Goal: Transaction & Acquisition: Purchase product/service

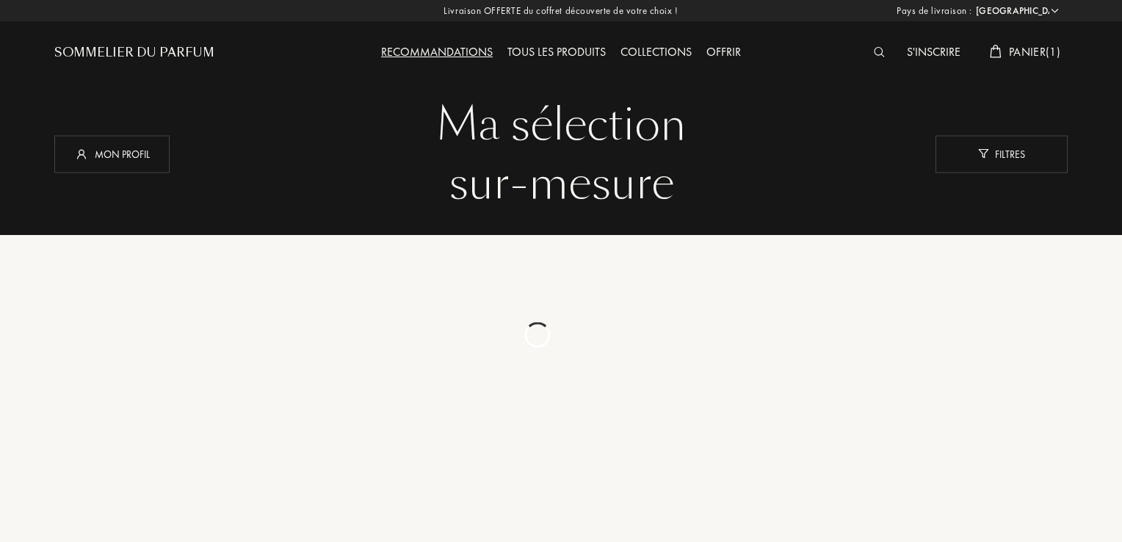
select select "FR"
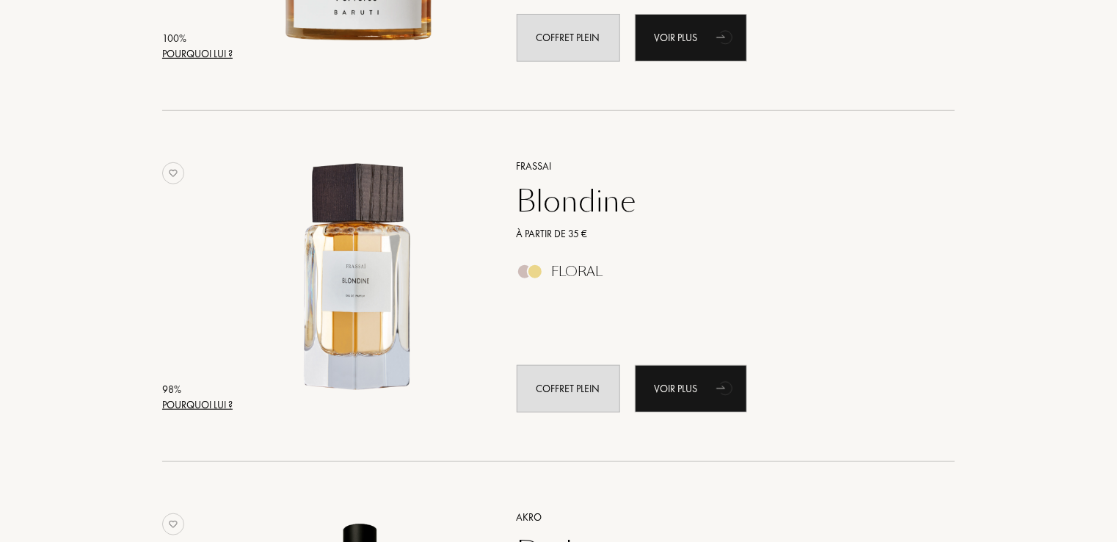
scroll to position [948, 0]
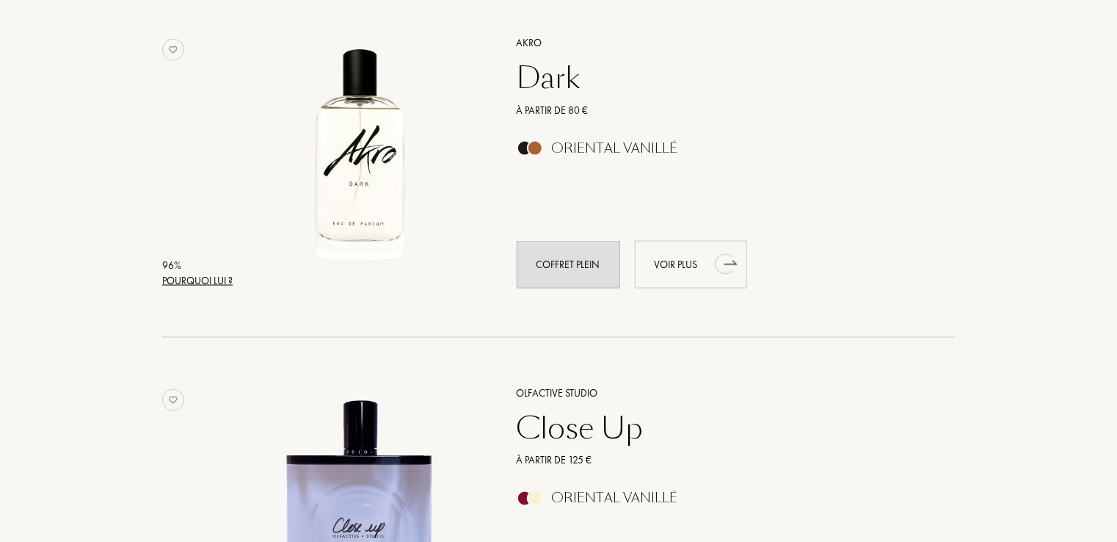
click at [686, 263] on div "Voir plus" at bounding box center [691, 265] width 112 height 48
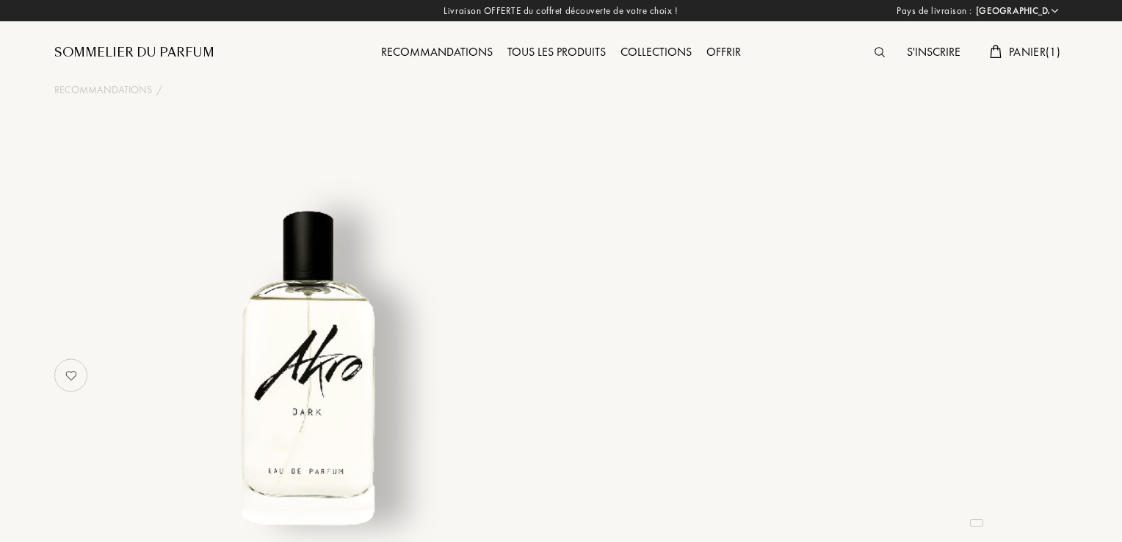
select select "FR"
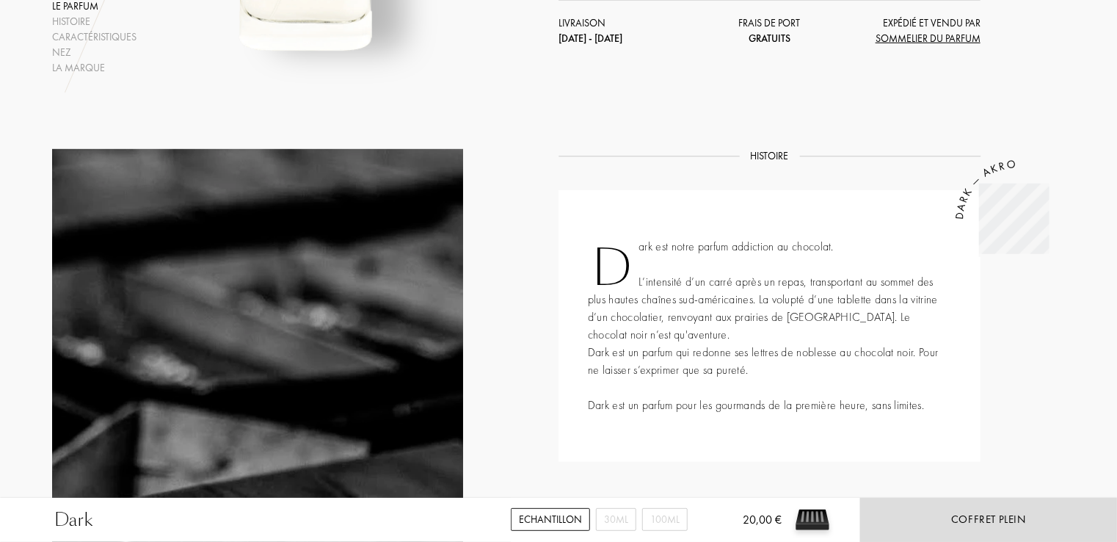
scroll to position [948, 0]
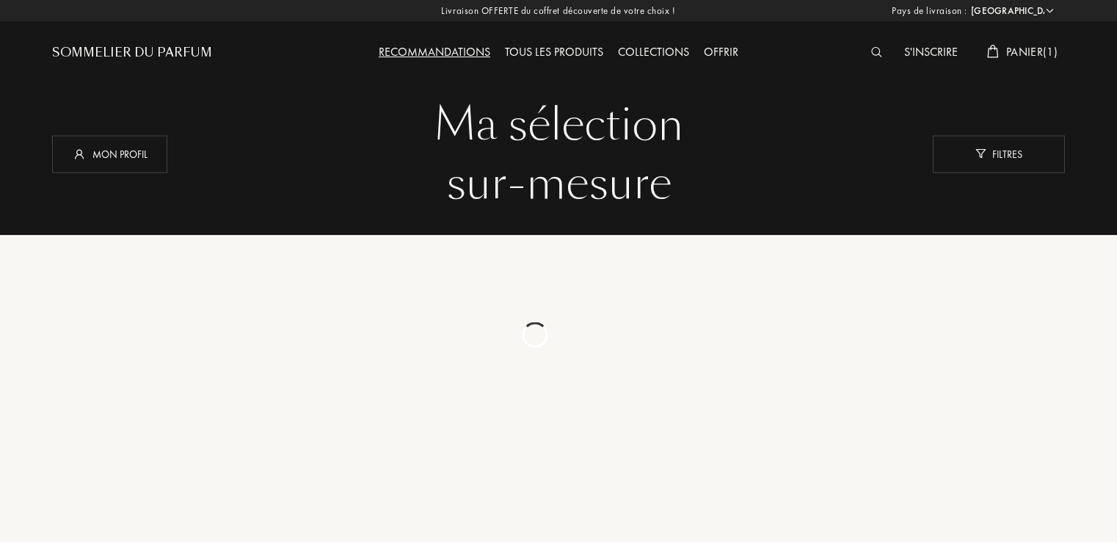
select select "FR"
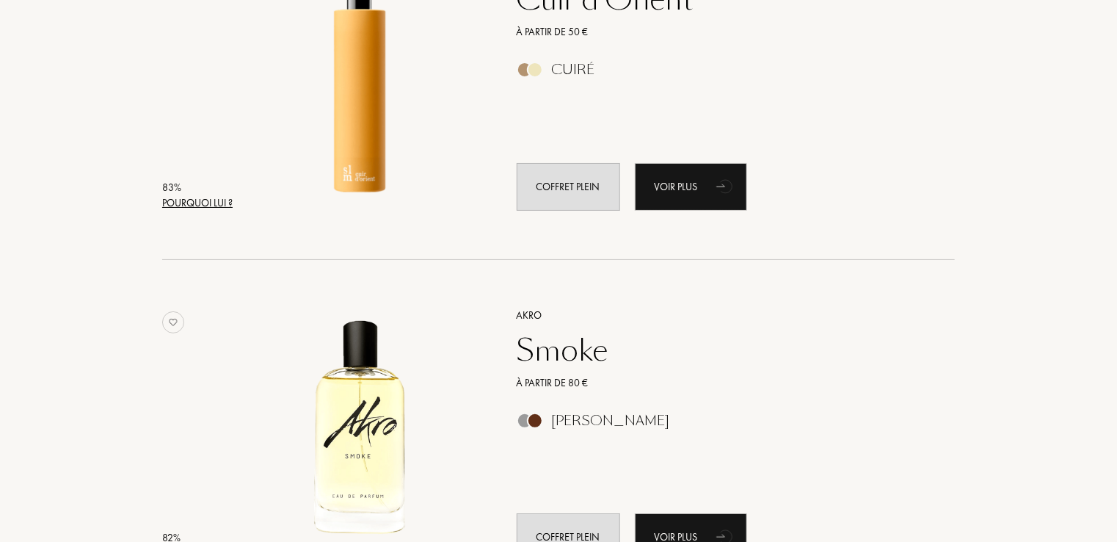
scroll to position [3253, 0]
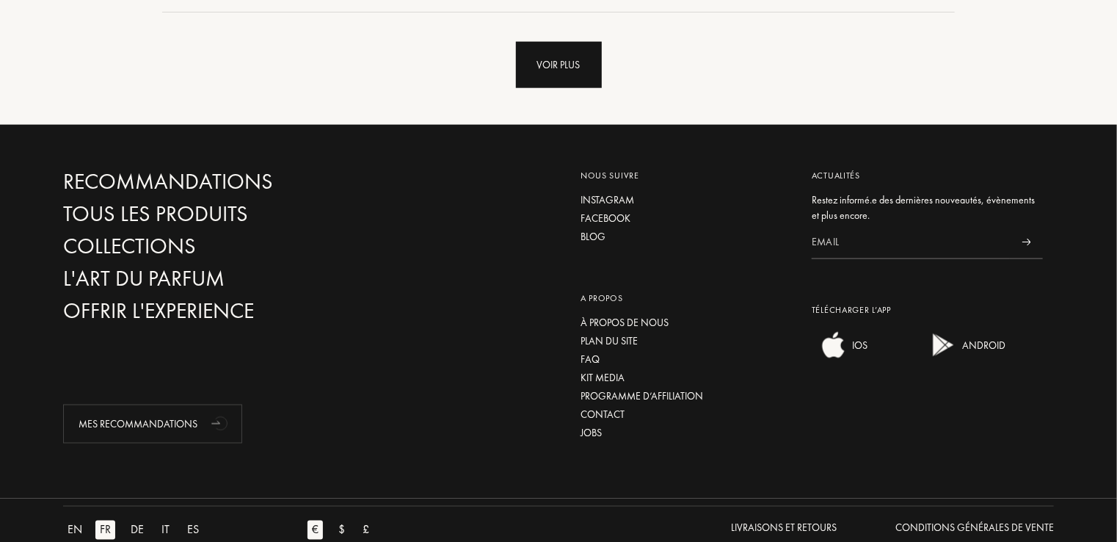
click at [570, 78] on div "Voir plus" at bounding box center [559, 65] width 86 height 46
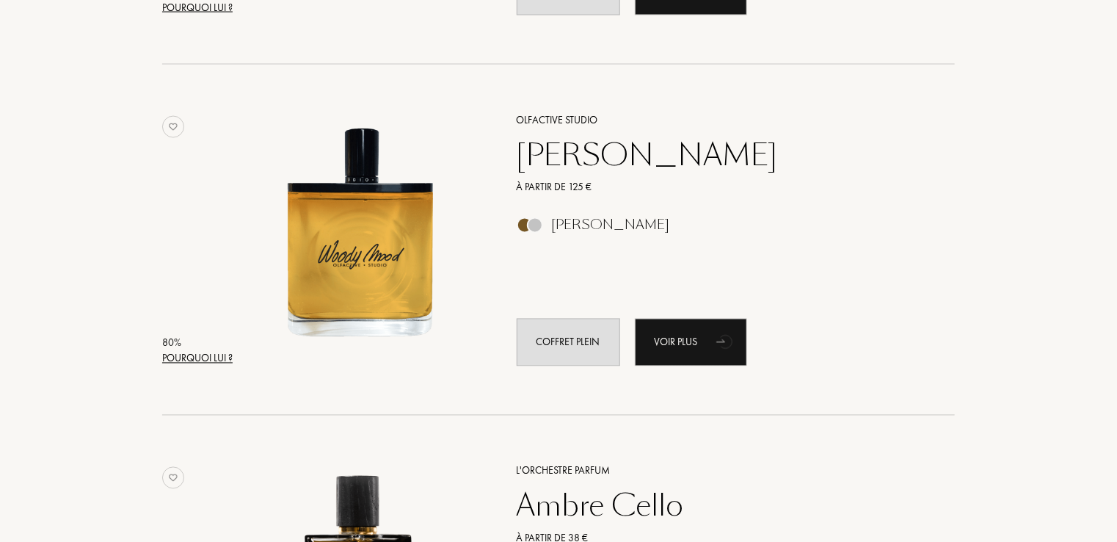
scroll to position [4050, 0]
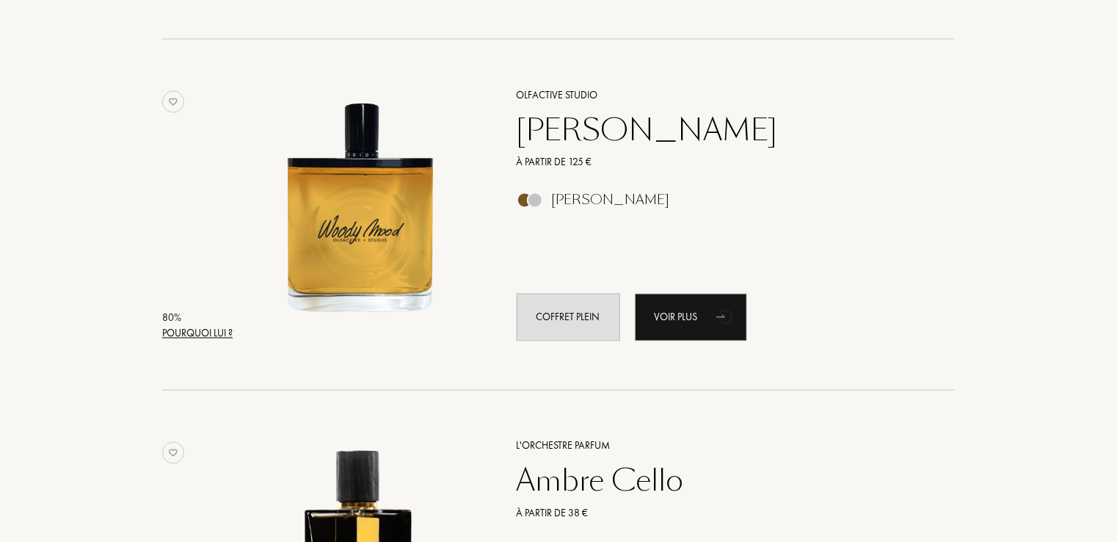
click at [570, 131] on div "Woody Mood" at bounding box center [720, 129] width 428 height 35
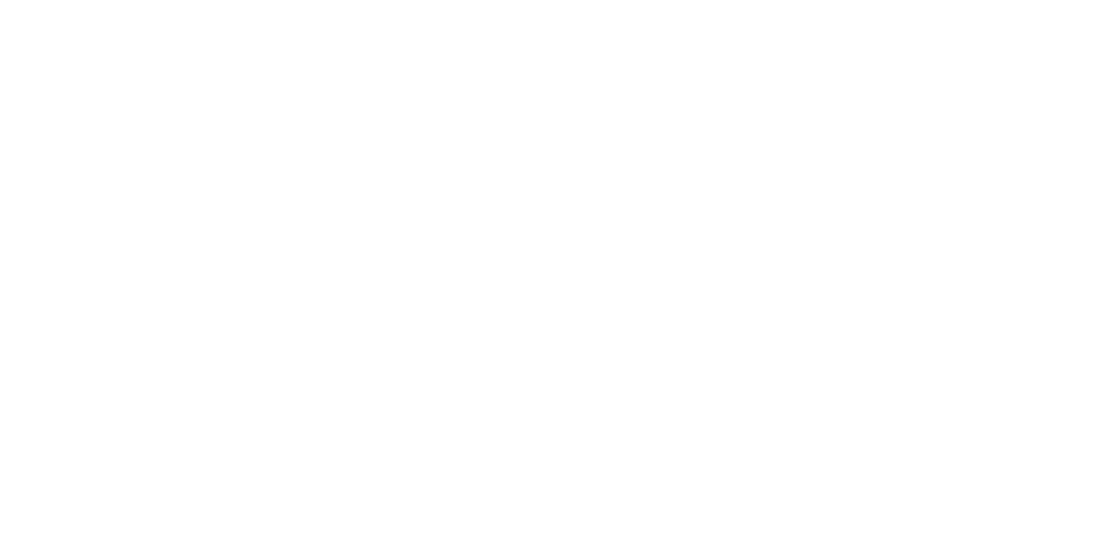
select select "FR"
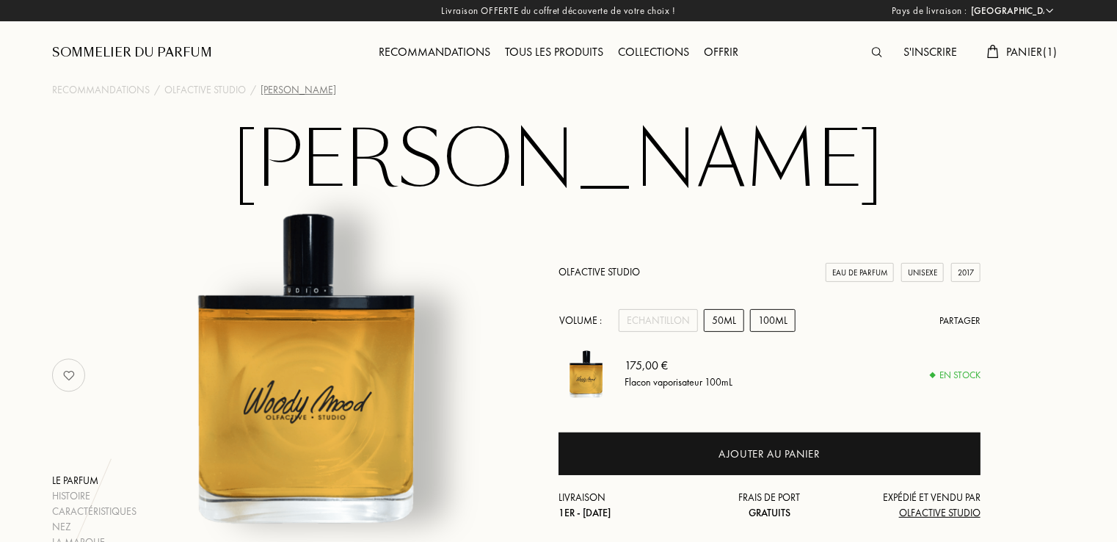
click at [719, 319] on div "50mL" at bounding box center [724, 320] width 40 height 23
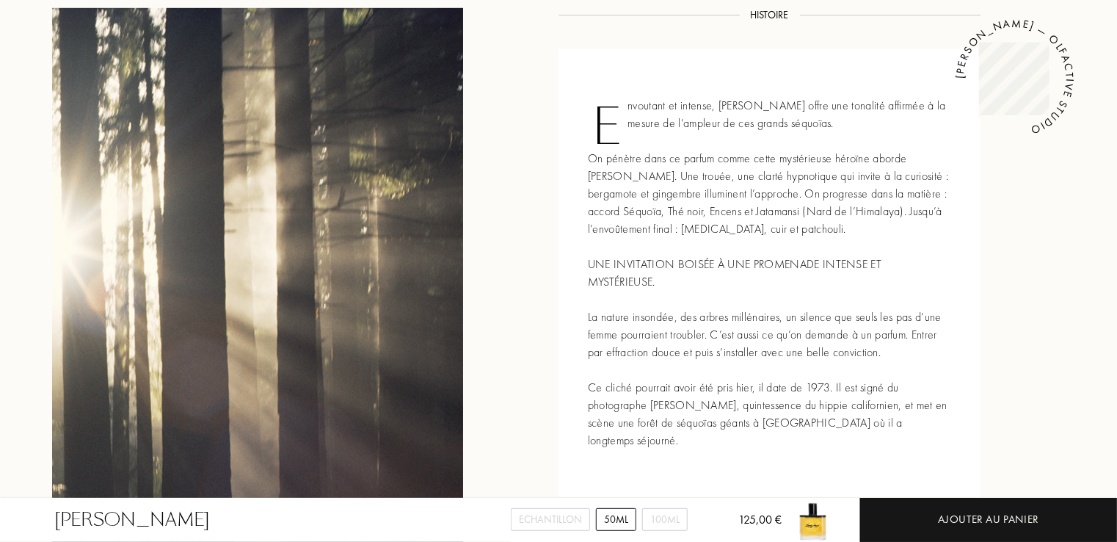
scroll to position [1089, 0]
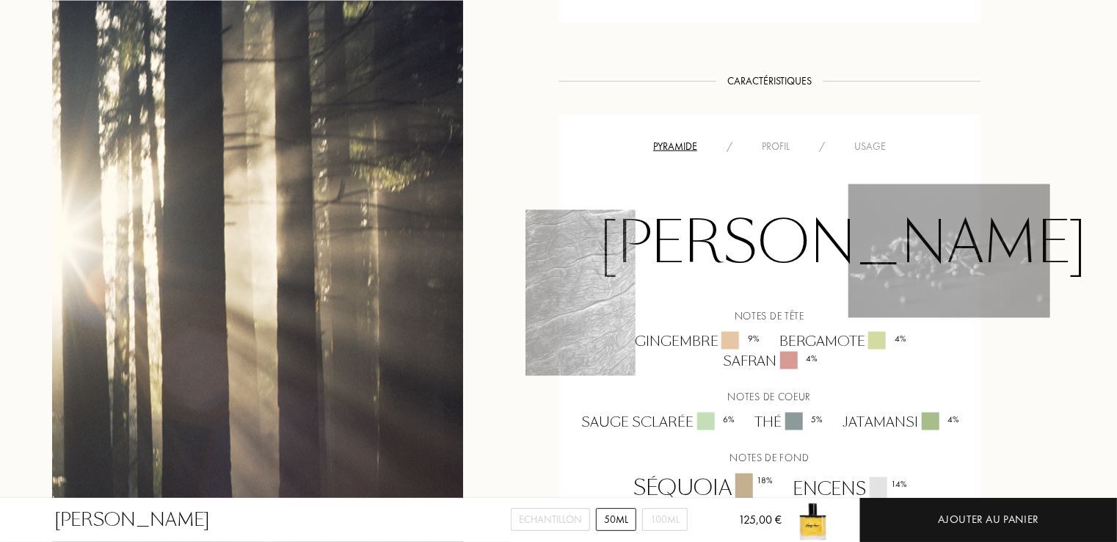
click at [1116, 308] on div "Woody Mood Echantillon 50mL 100mL 125,00 € Ajouter au panier Recommandations / …" at bounding box center [558, 345] width 1117 height 2868
click at [1116, 295] on div "Woody Mood Echantillon 50mL 100mL 125,00 € Ajouter au panier Recommandations / …" at bounding box center [558, 345] width 1117 height 2868
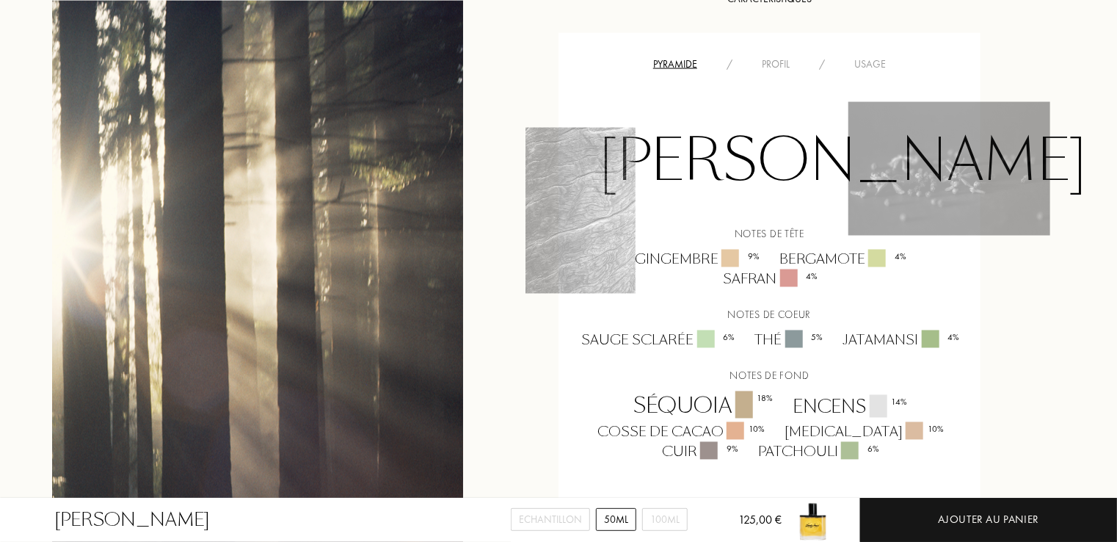
scroll to position [1192, 0]
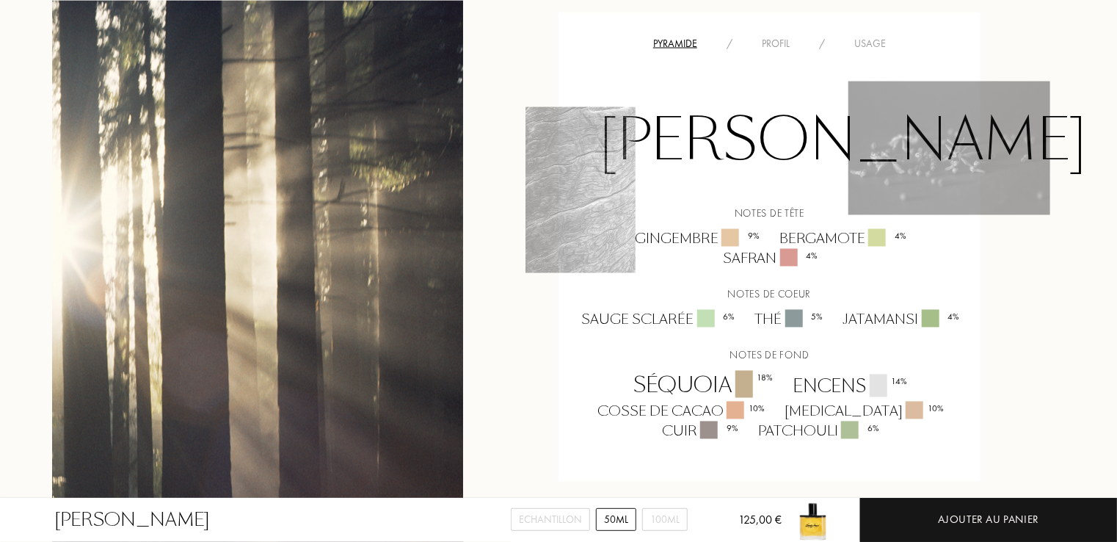
click at [788, 36] on div "Profil" at bounding box center [775, 43] width 57 height 15
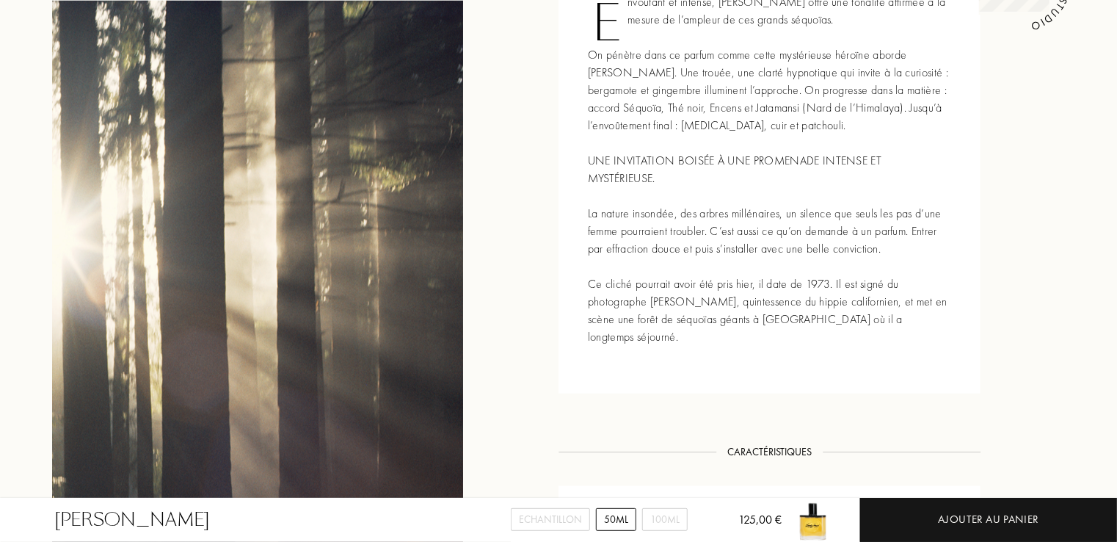
scroll to position [244, 0]
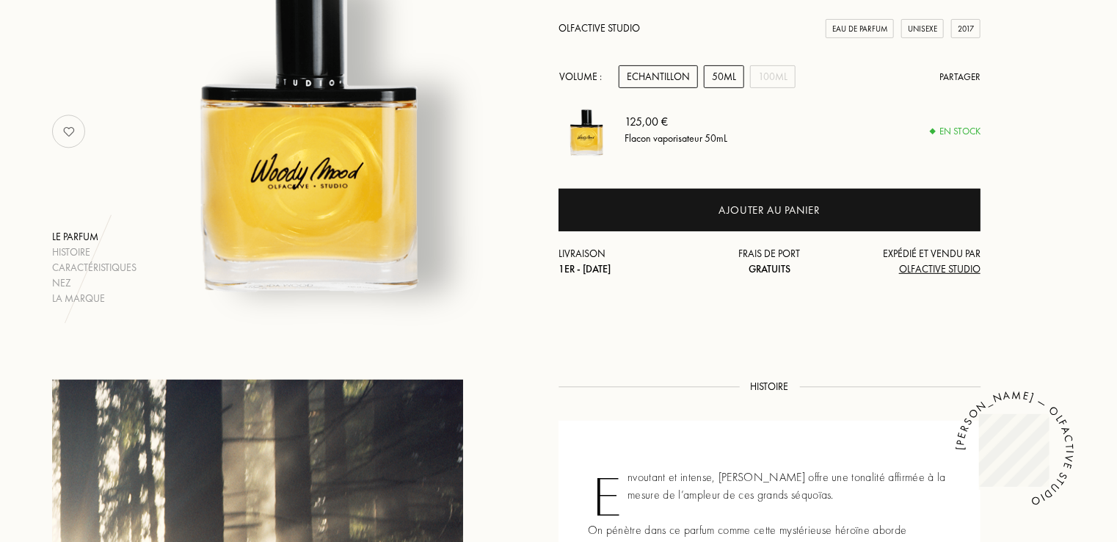
click at [677, 75] on div "Echantillon" at bounding box center [658, 76] width 79 height 23
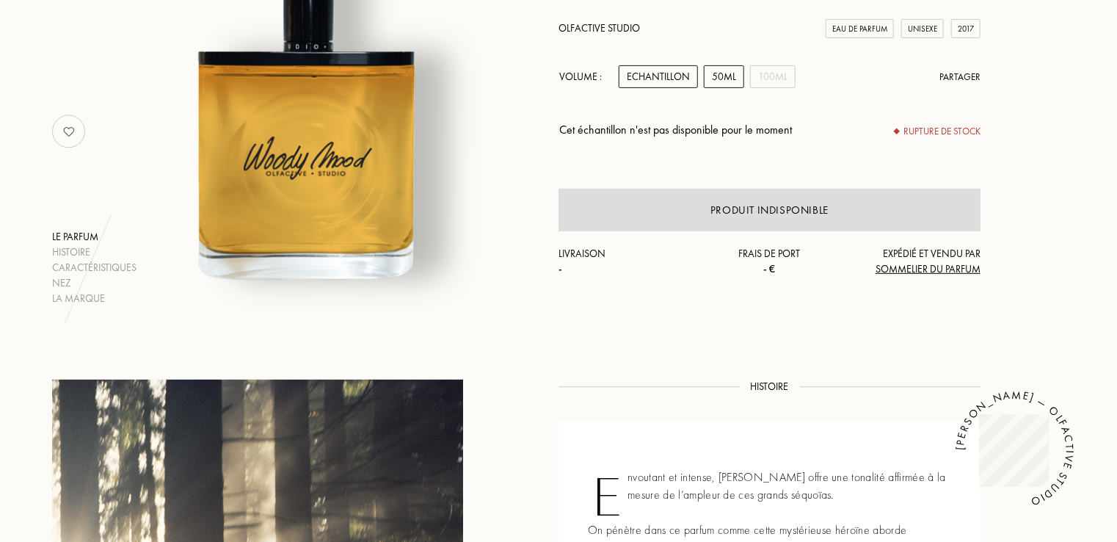
click at [720, 84] on div "50mL" at bounding box center [724, 76] width 40 height 23
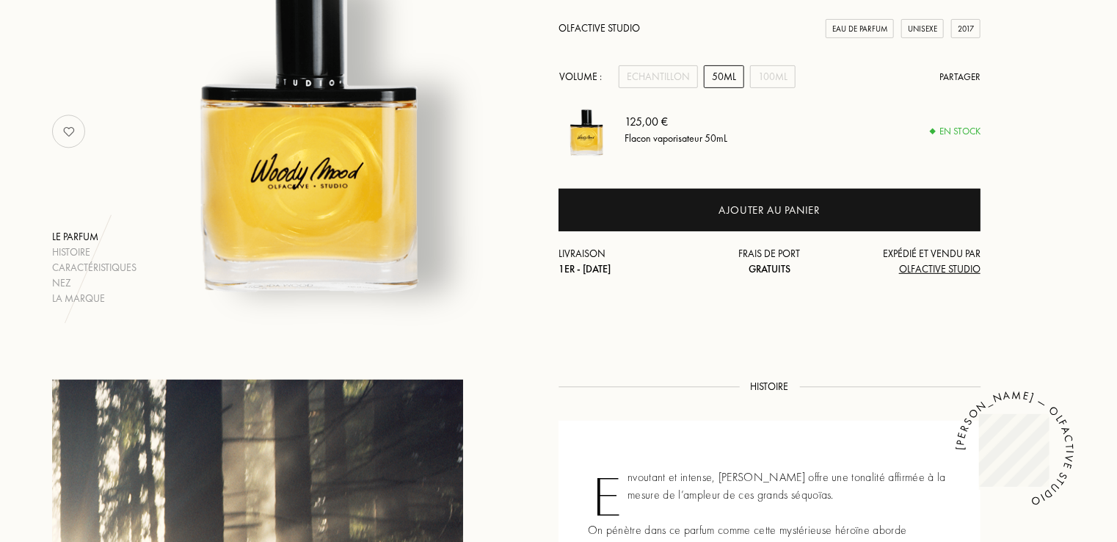
scroll to position [0, 0]
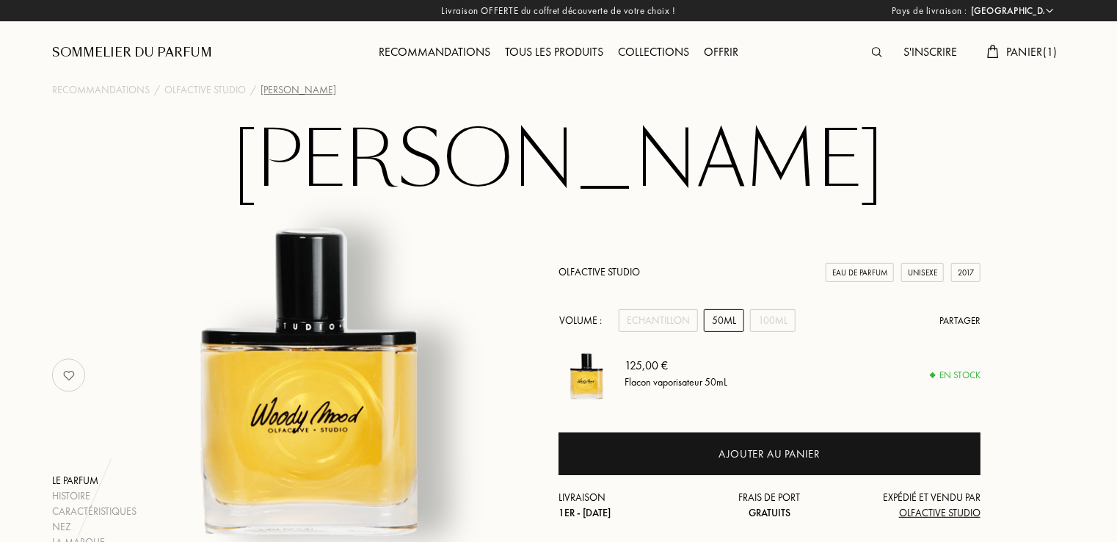
click at [1048, 48] on span "Panier ( 1 )" at bounding box center [1031, 51] width 51 height 15
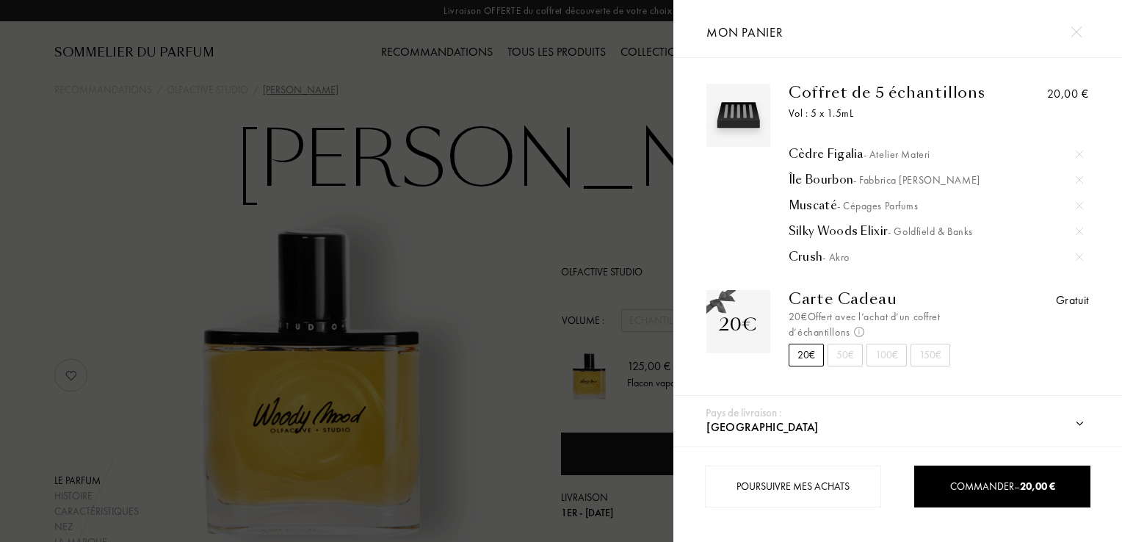
click at [1075, 206] on img at bounding box center [1078, 205] width 7 height 7
click at [543, 101] on div at bounding box center [336, 271] width 673 height 542
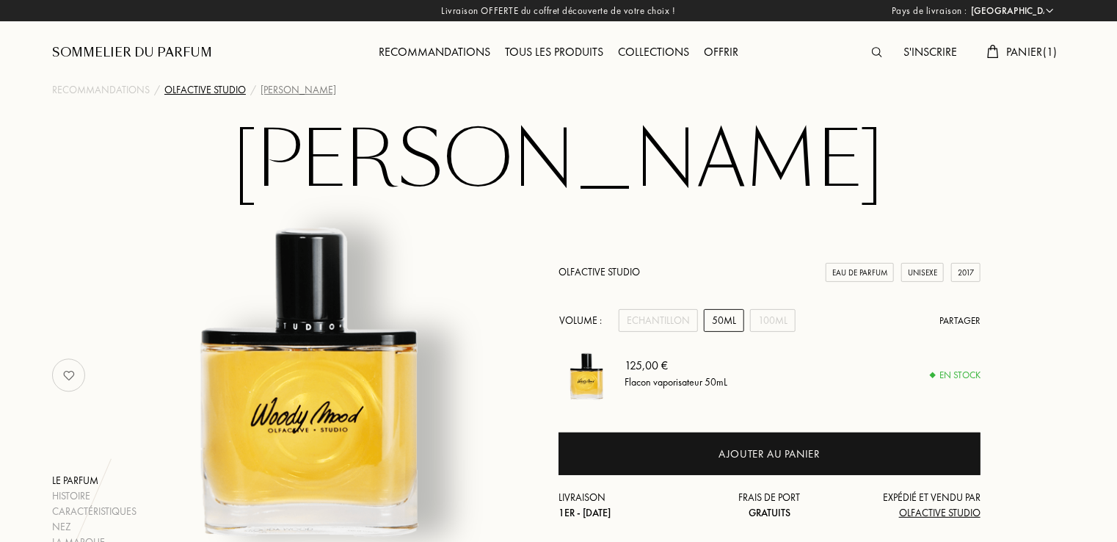
click at [210, 94] on div "Olfactive Studio" at bounding box center [204, 89] width 81 height 15
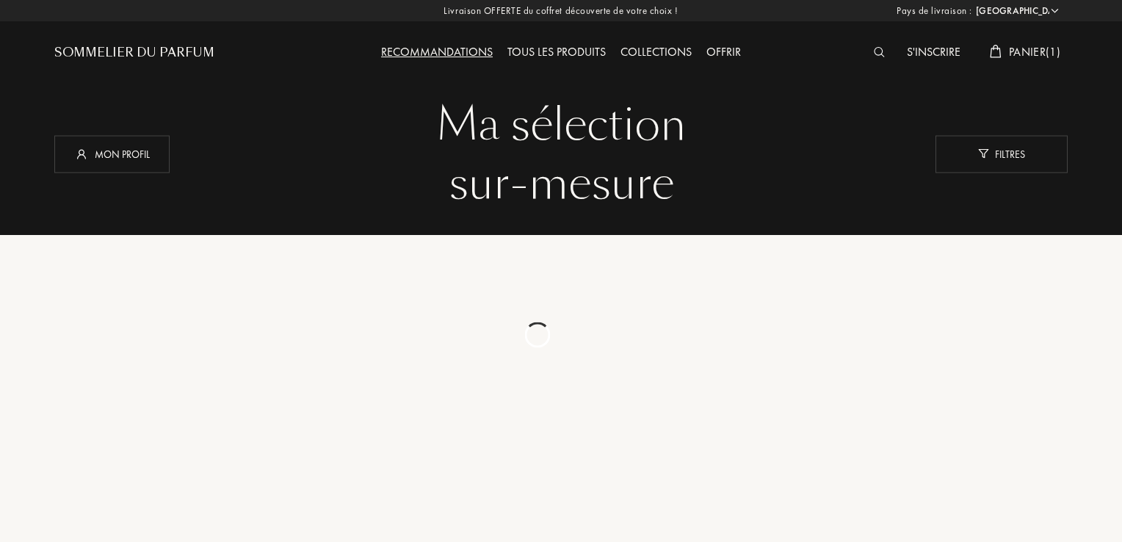
select select "FR"
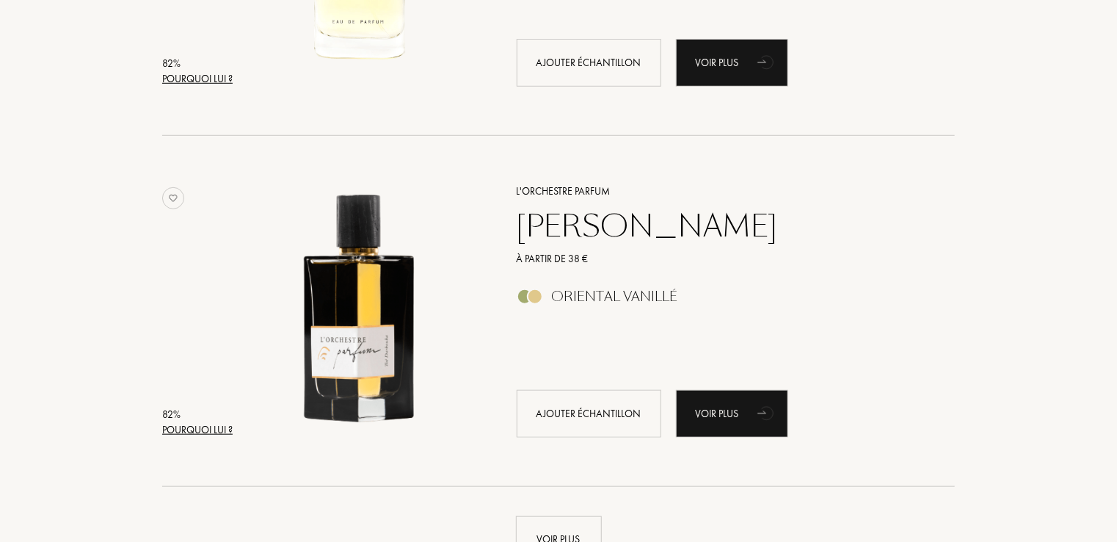
scroll to position [3727, 0]
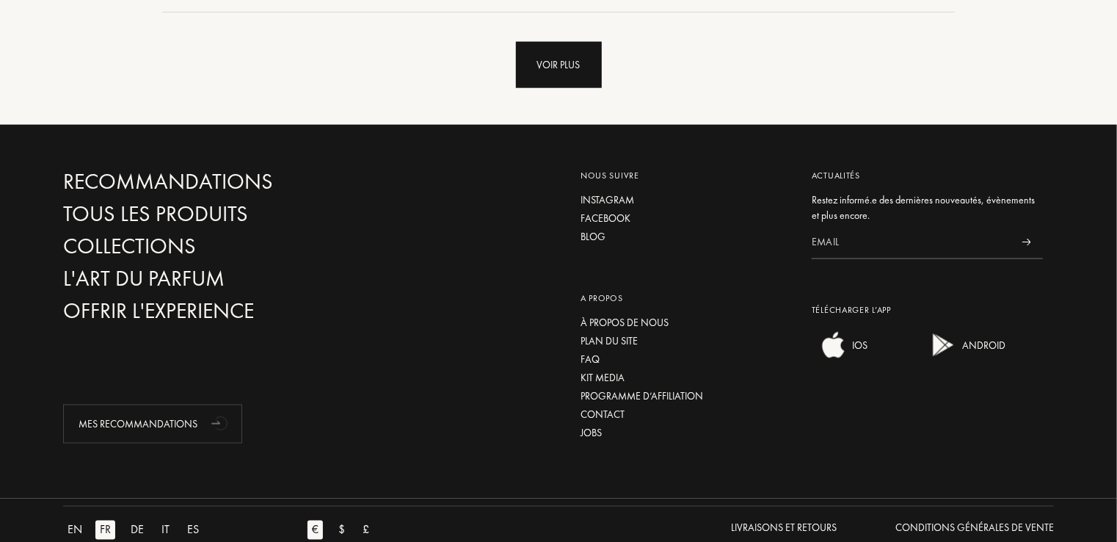
click at [584, 71] on div "Voir plus" at bounding box center [559, 65] width 86 height 46
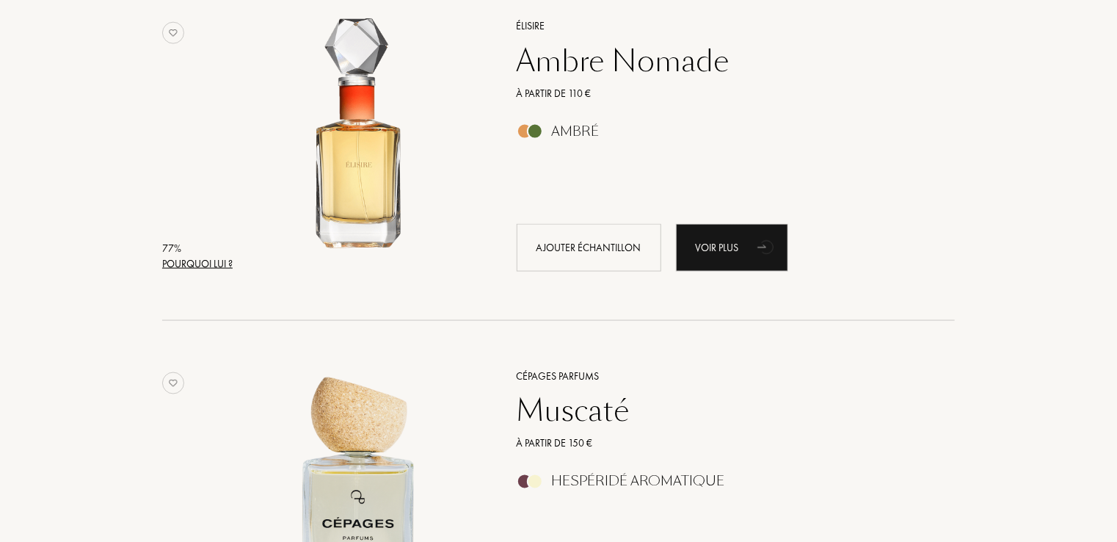
scroll to position [7047, 0]
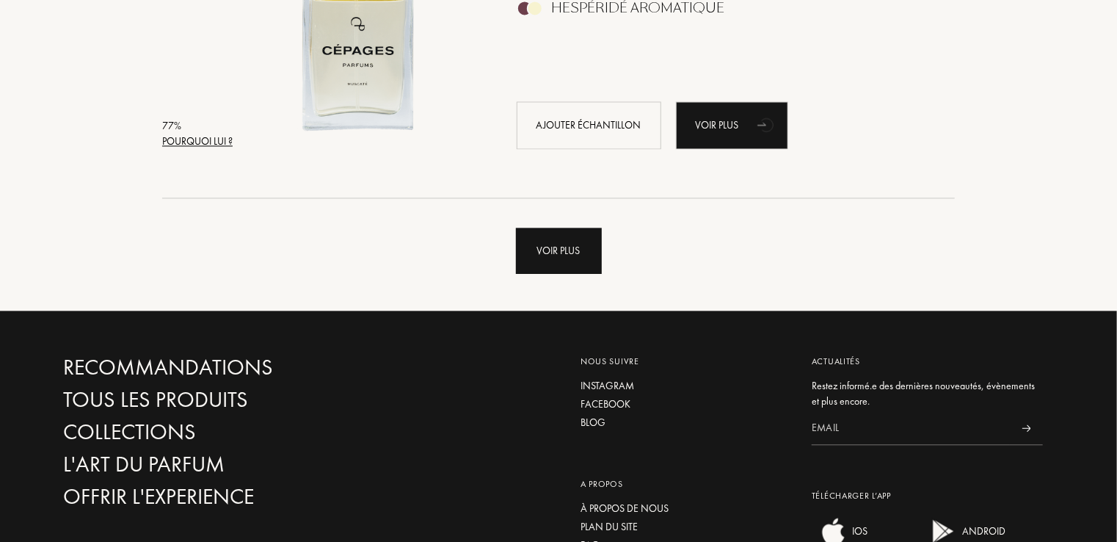
click at [559, 244] on div "Voir plus" at bounding box center [559, 251] width 86 height 46
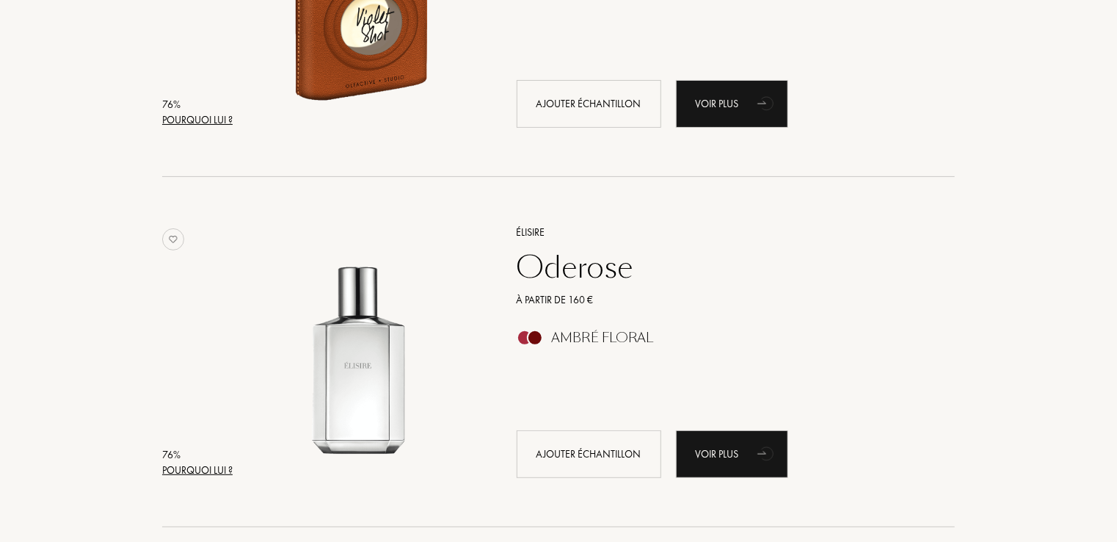
scroll to position [8944, 0]
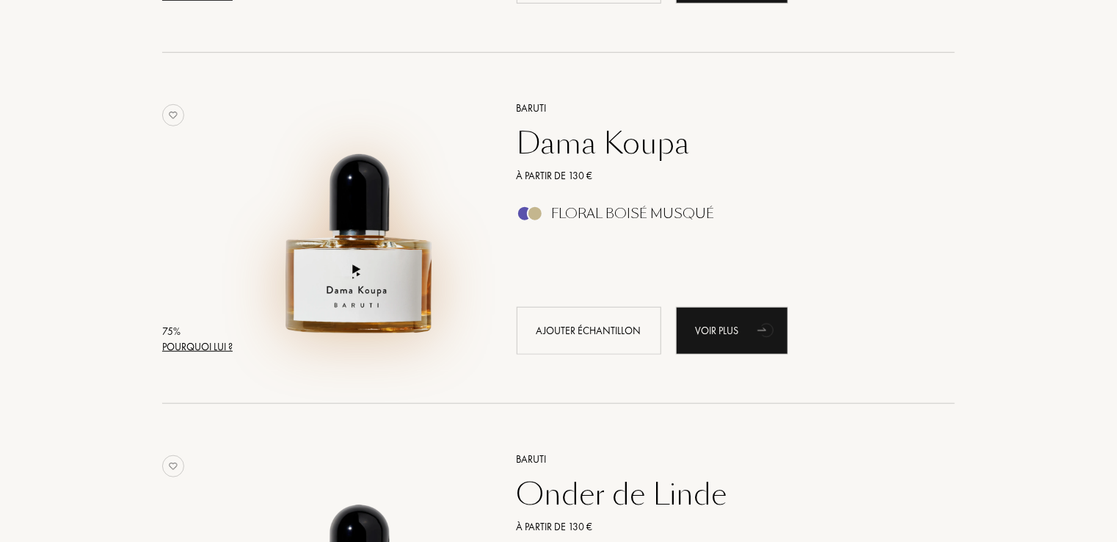
click at [405, 299] on img at bounding box center [360, 220] width 244 height 244
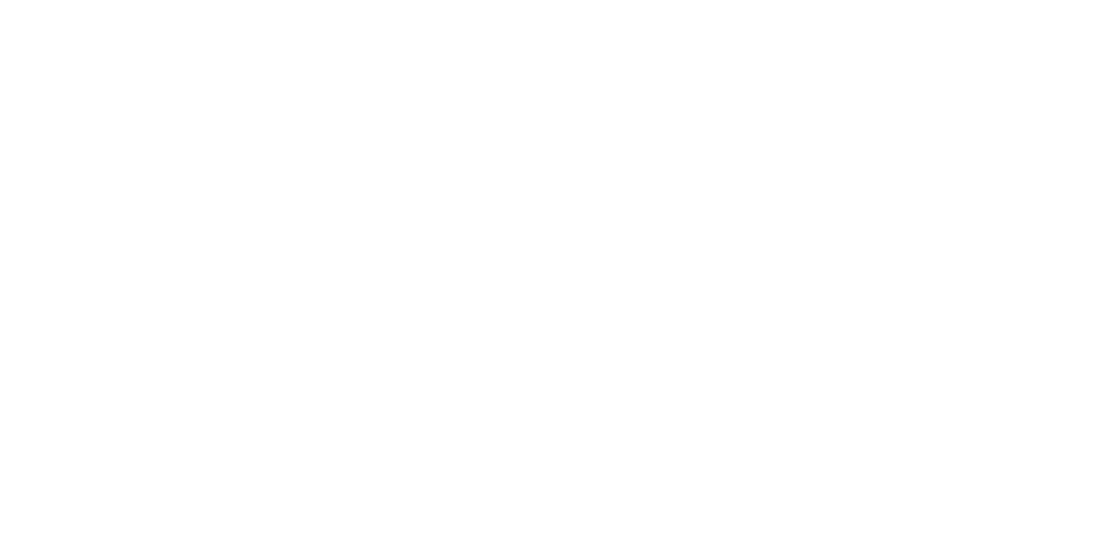
select select "FR"
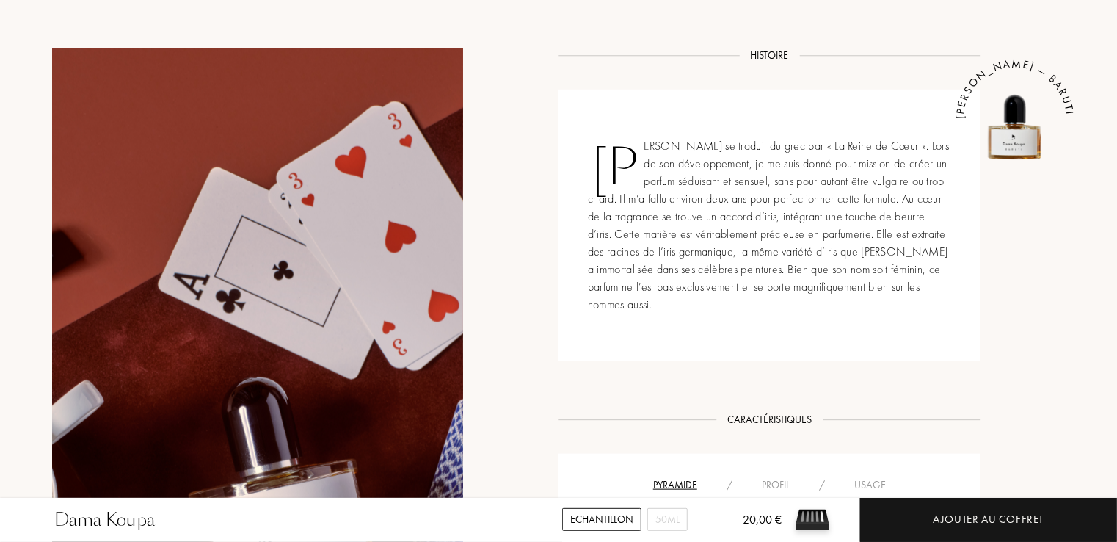
scroll to position [100, 0]
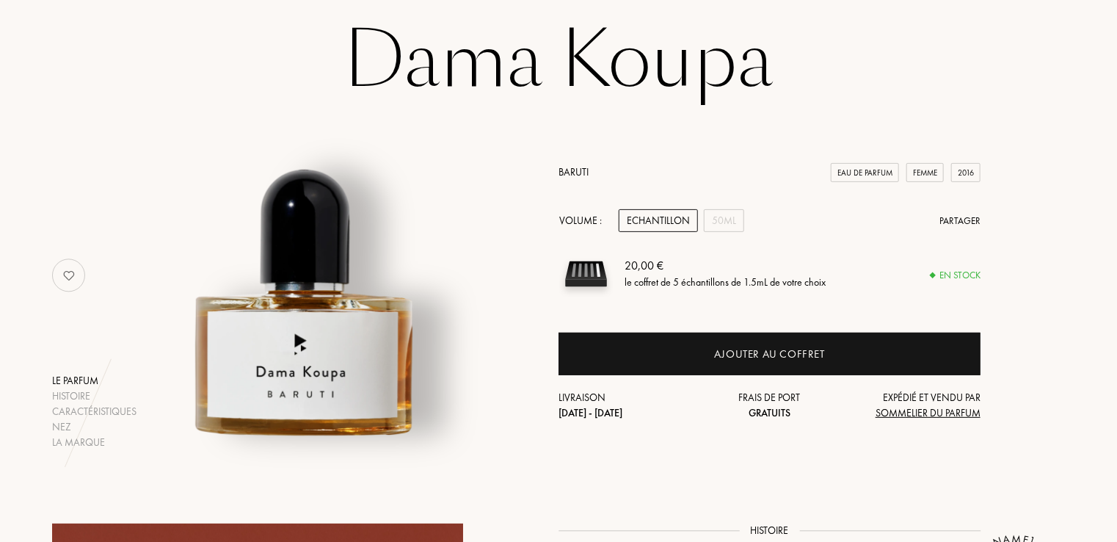
click at [681, 219] on div "Echantillon" at bounding box center [658, 220] width 79 height 23
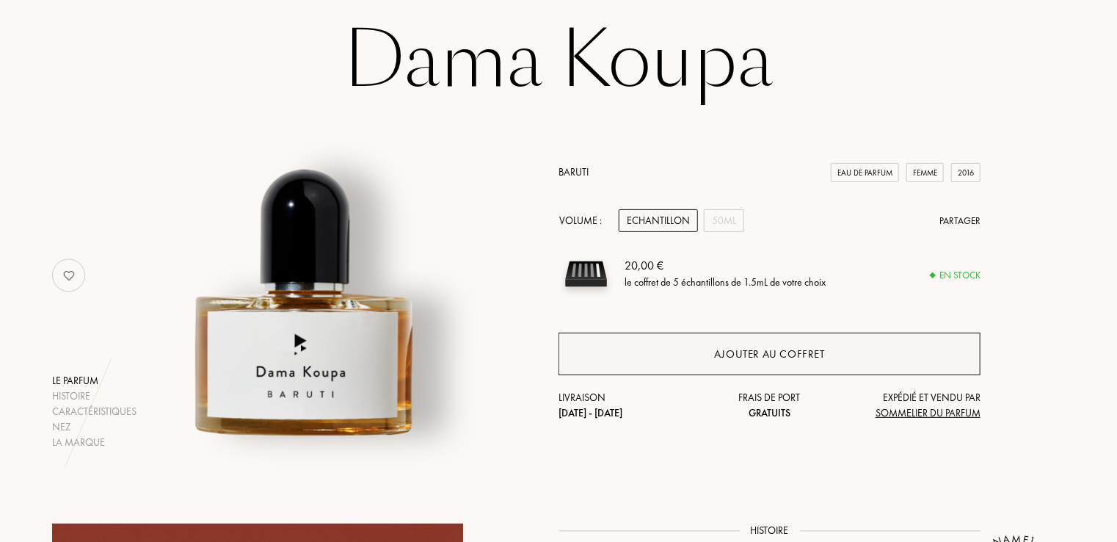
click at [721, 354] on div "Ajouter au coffret" at bounding box center [769, 354] width 111 height 17
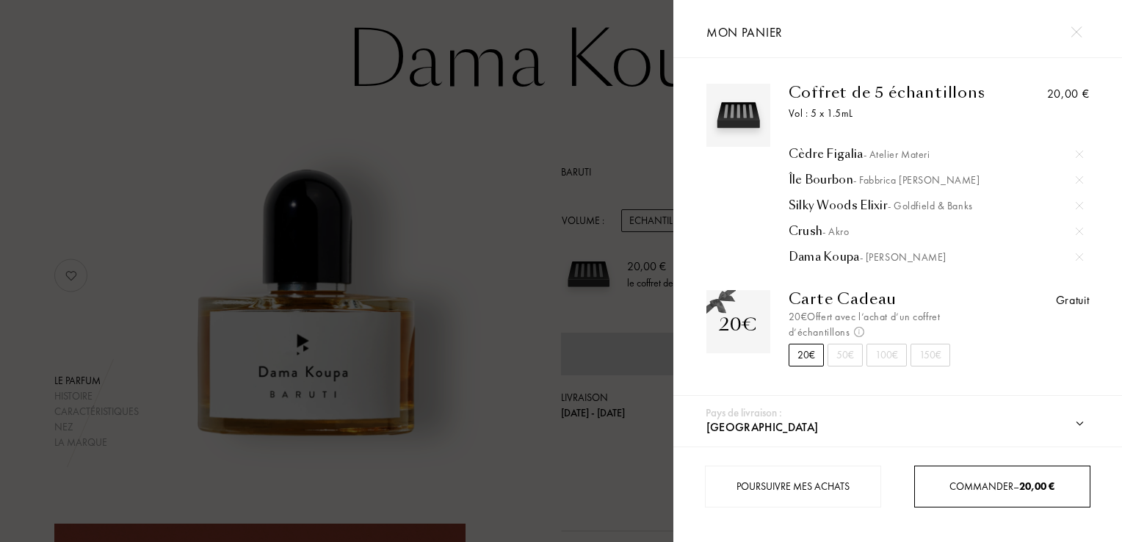
click at [1001, 479] on div "Commander – 20,00 €" at bounding box center [1002, 486] width 175 height 15
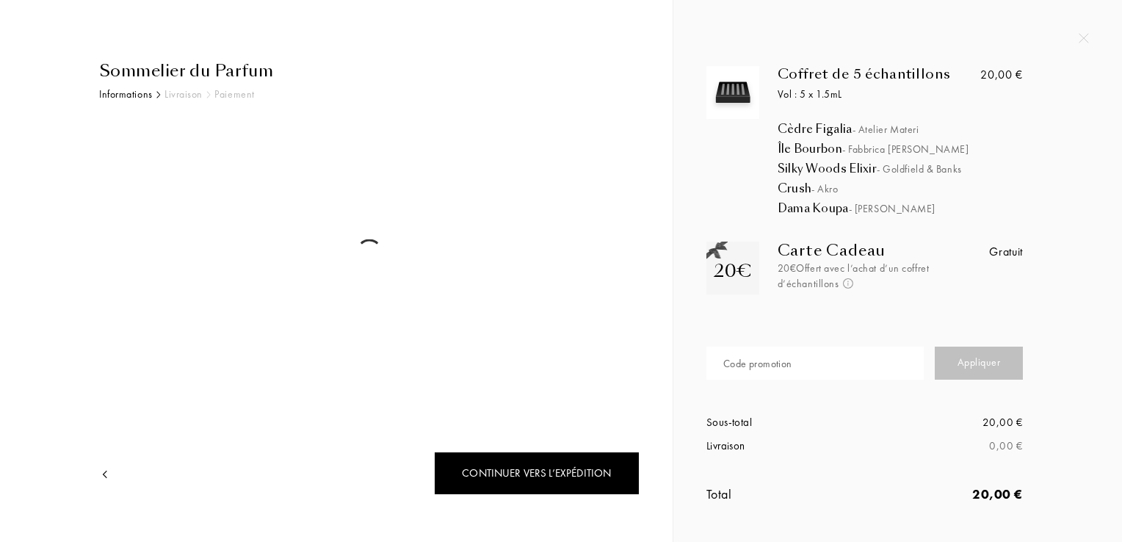
select select "FR"
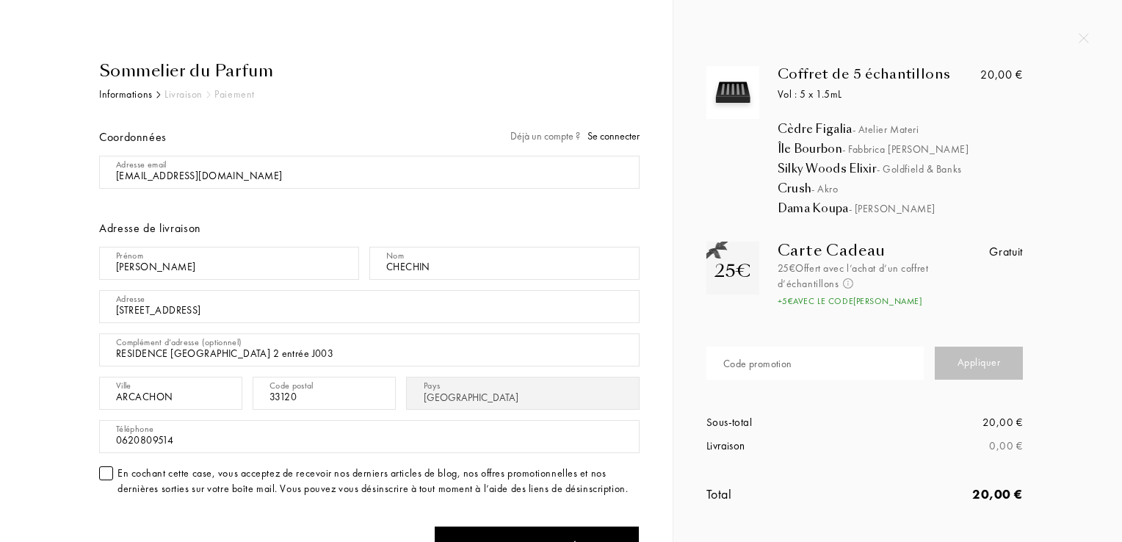
click at [101, 474] on div at bounding box center [106, 473] width 14 height 14
click at [658, 524] on div "Sommelier du Parfum Informations Livraison Paiement Coordonnées Déjà un compte …" at bounding box center [336, 410] width 650 height 703
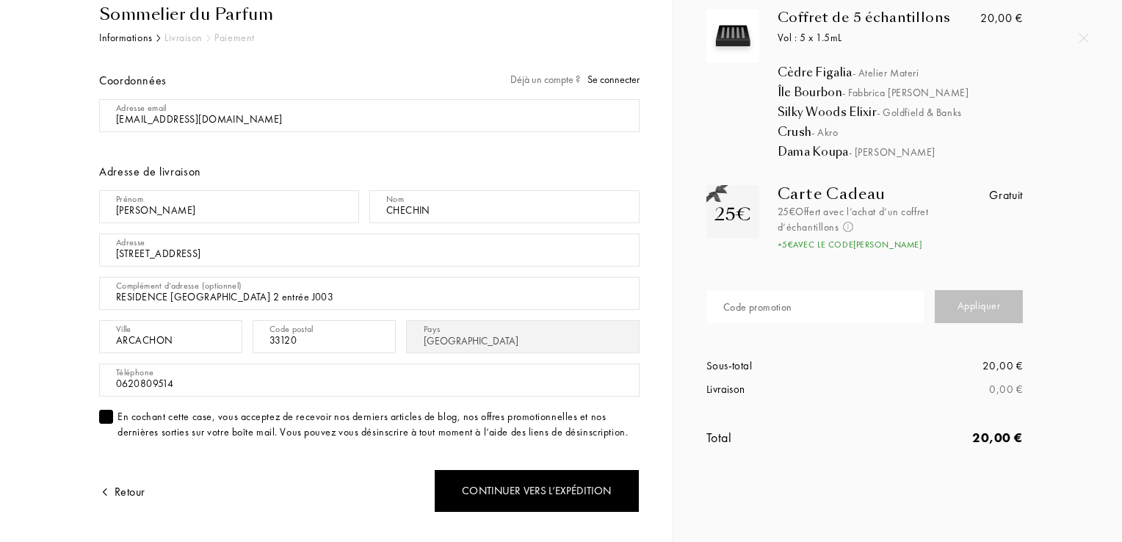
scroll to position [59, 0]
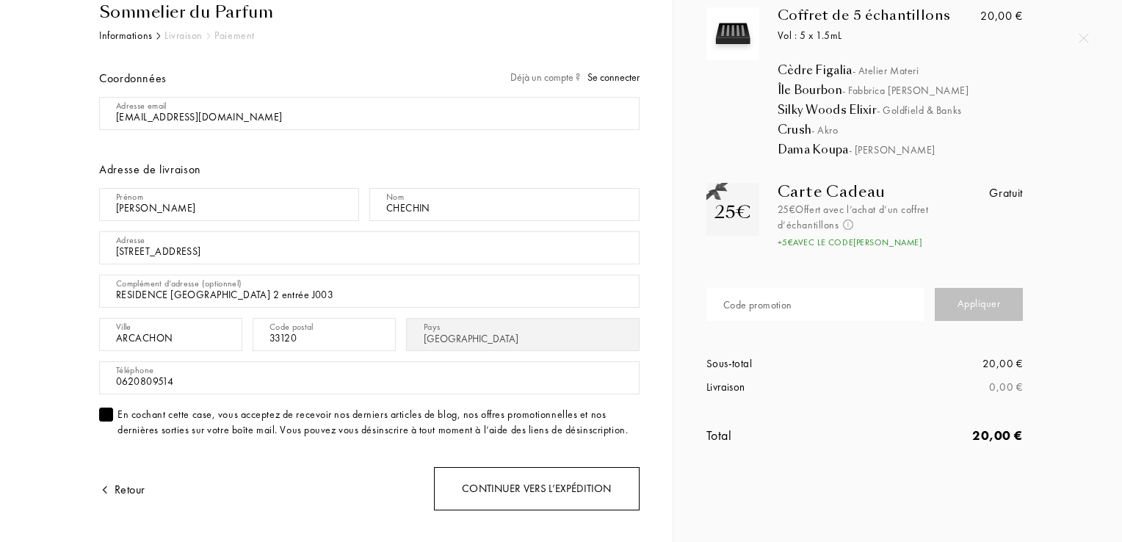
click at [545, 488] on div "Continuer vers l’expédition" at bounding box center [537, 488] width 206 height 43
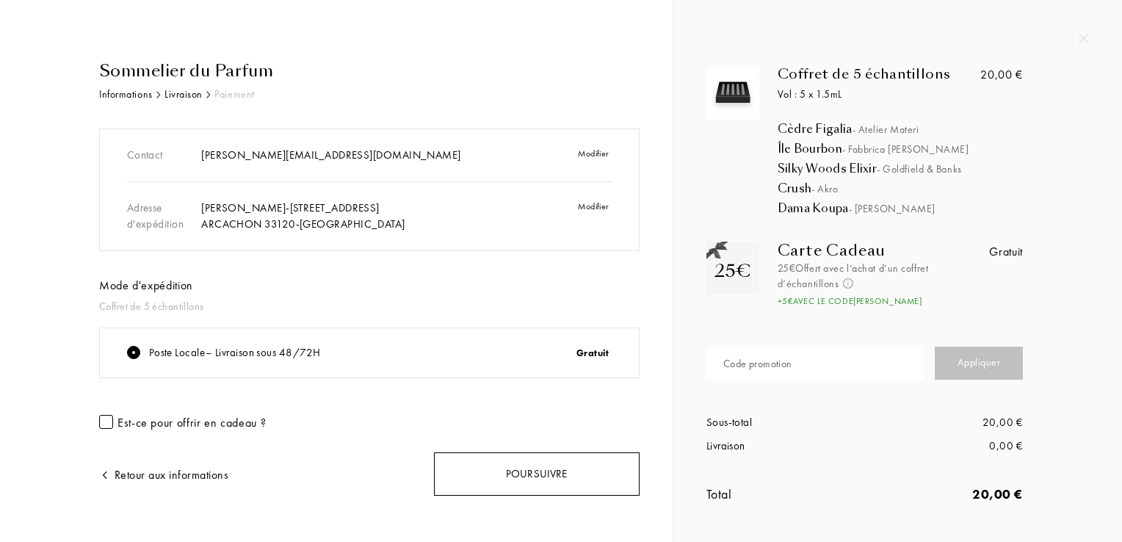
click at [595, 483] on div "Poursuivre" at bounding box center [537, 473] width 206 height 43
